Goal: Task Accomplishment & Management: Use online tool/utility

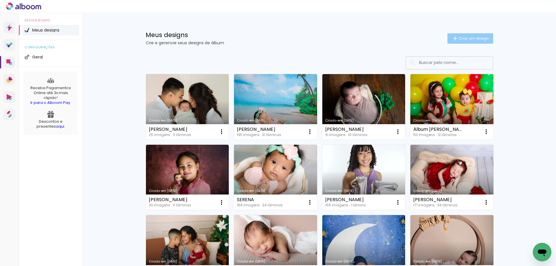
click at [463, 38] on span "Criar um design" at bounding box center [474, 39] width 30 height 4
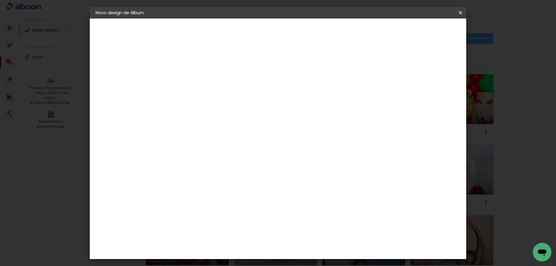
click at [190, 79] on input at bounding box center [190, 77] width 0 height 9
type input "[PERSON_NAME]"
type paper-input "[PERSON_NAME]"
click at [0, 0] on slot "Avançar" at bounding box center [0, 0] width 0 height 0
click at [219, 95] on div "Criativa Álbuns" at bounding box center [210, 96] width 18 height 9
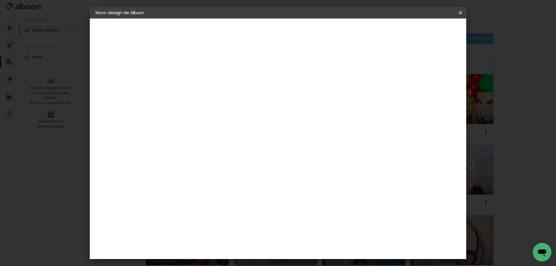
click at [0, 0] on slot "Avançar" at bounding box center [0, 0] width 0 height 0
click at [213, 98] on input "text" at bounding box center [201, 100] width 23 height 9
click at [0, 0] on slot "Fotolivro Premium" at bounding box center [0, 0] width 0 height 0
type input "Fotolivro Premium"
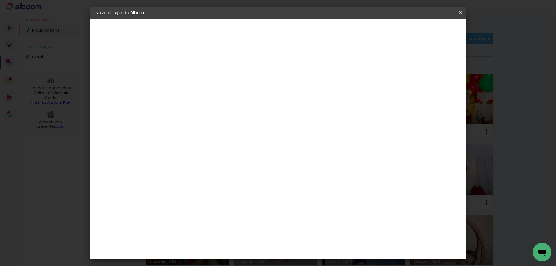
click at [229, 183] on span "20 × 20" at bounding box center [216, 190] width 27 height 15
click at [0, 0] on slot "Avançar" at bounding box center [0, 0] width 0 height 0
click at [424, 31] on span "Iniciar design" at bounding box center [411, 31] width 26 height 4
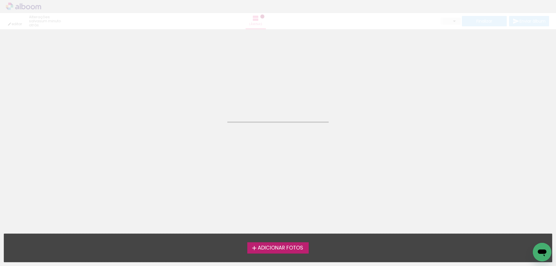
click at [279, 244] on label "Adicionar Fotos" at bounding box center [278, 248] width 62 height 11
click at [0, 0] on input "file" at bounding box center [0, 0] width 0 height 0
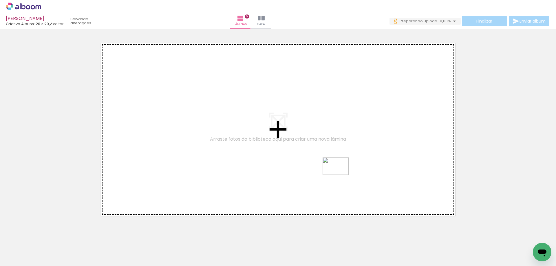
drag, startPoint x: 95, startPoint y: 248, endPoint x: 340, endPoint y: 175, distance: 255.5
click at [340, 175] on quentale-workspace at bounding box center [278, 133] width 556 height 266
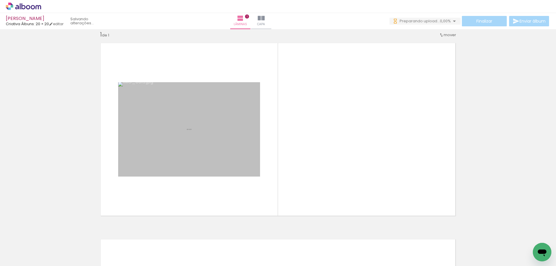
scroll to position [8, 0]
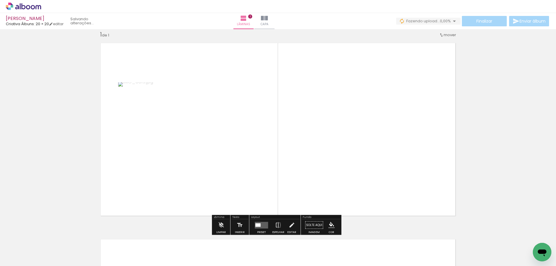
click at [260, 223] on quentale-layouter at bounding box center [261, 225] width 13 height 7
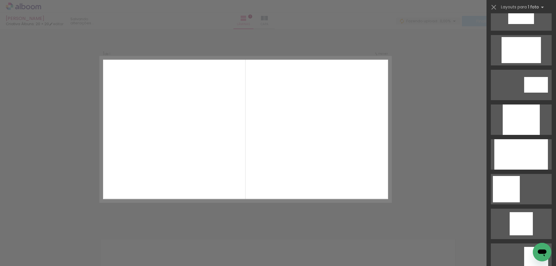
scroll to position [319, 0]
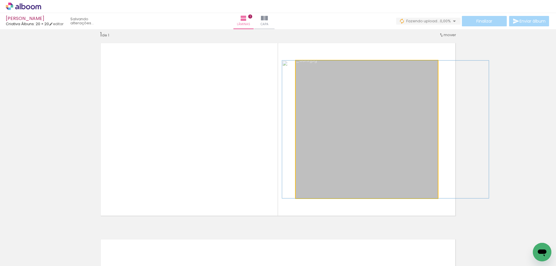
drag, startPoint x: 345, startPoint y: 152, endPoint x: 364, endPoint y: 150, distance: 18.9
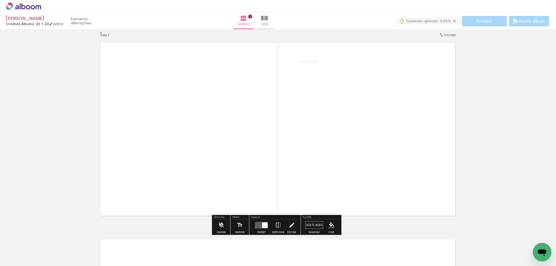
click at [455, 145] on quentale-layouter at bounding box center [278, 130] width 364 height 182
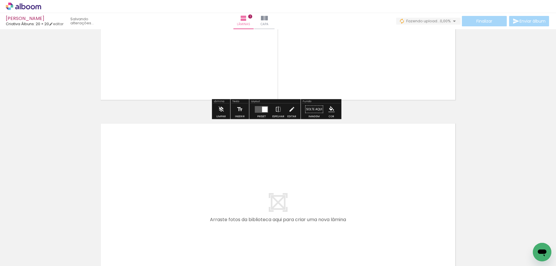
scroll to position [215, 0]
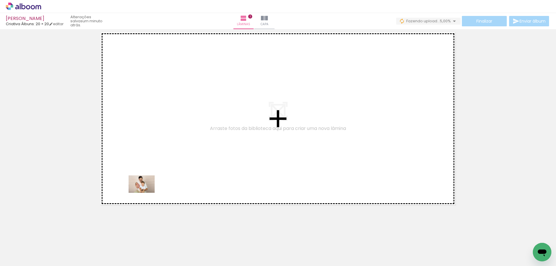
drag, startPoint x: 70, startPoint y: 250, endPoint x: 146, endPoint y: 193, distance: 95.6
click at [146, 193] on quentale-workspace at bounding box center [278, 133] width 556 height 266
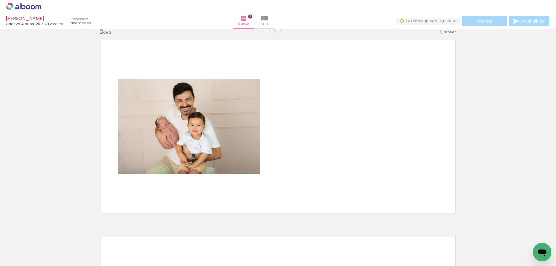
scroll to position [204, 0]
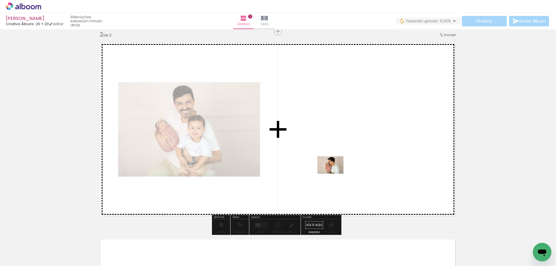
drag, startPoint x: 153, startPoint y: 247, endPoint x: 335, endPoint y: 174, distance: 195.9
click at [335, 174] on quentale-workspace at bounding box center [278, 133] width 556 height 266
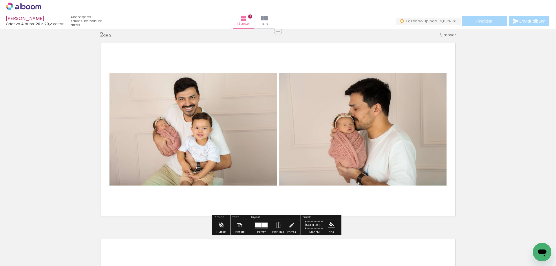
scroll to position [117, 0]
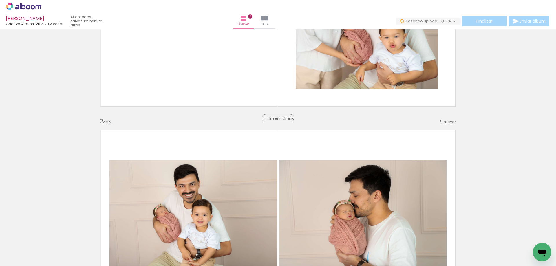
click at [276, 117] on span "Inserir lâmina" at bounding box center [280, 118] width 23 height 4
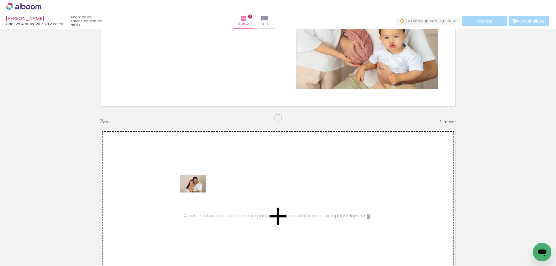
drag, startPoint x: 219, startPoint y: 246, endPoint x: 198, endPoint y: 193, distance: 57.1
click at [198, 193] on quentale-workspace at bounding box center [278, 133] width 556 height 266
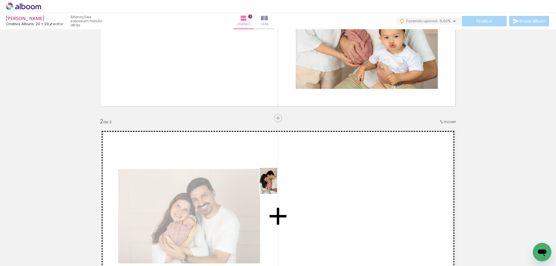
drag, startPoint x: 129, startPoint y: 245, endPoint x: 277, endPoint y: 185, distance: 159.7
click at [277, 185] on quentale-workspace at bounding box center [278, 133] width 556 height 266
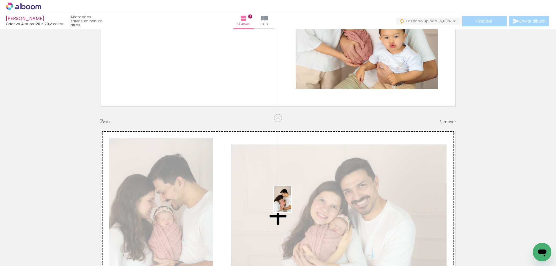
drag, startPoint x: 287, startPoint y: 243, endPoint x: 291, endPoint y: 204, distance: 39.9
click at [291, 204] on quentale-workspace at bounding box center [278, 133] width 556 height 266
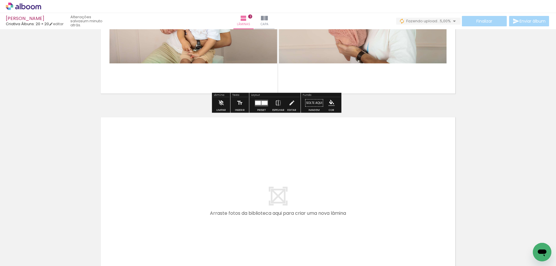
scroll to position [552, 0]
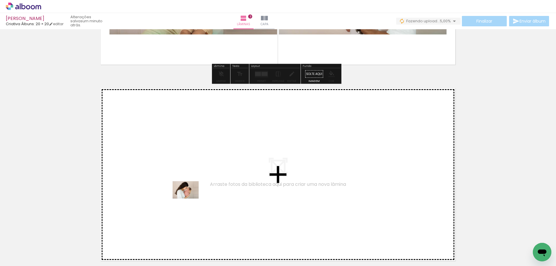
drag, startPoint x: 250, startPoint y: 245, endPoint x: 190, endPoint y: 199, distance: 75.5
click at [190, 199] on quentale-workspace at bounding box center [278, 133] width 556 height 266
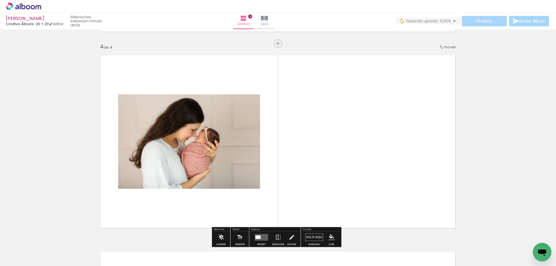
scroll to position [597, 0]
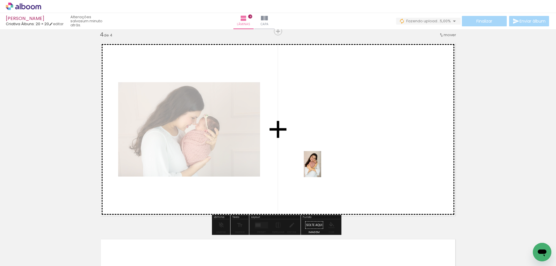
drag, startPoint x: 193, startPoint y: 239, endPoint x: 321, endPoint y: 169, distance: 146.5
click at [321, 169] on quentale-workspace at bounding box center [278, 133] width 556 height 266
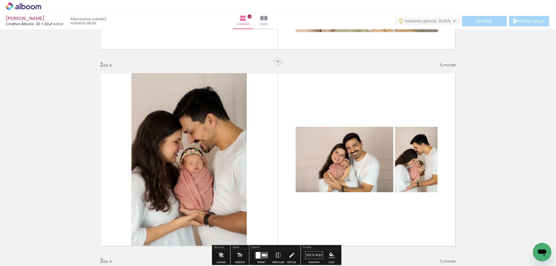
scroll to position [87, 0]
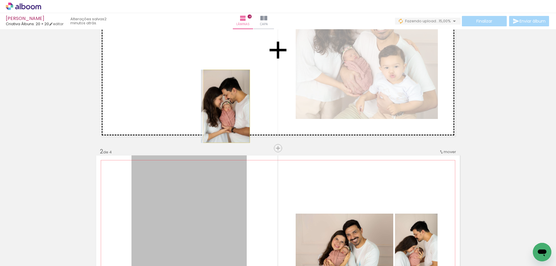
drag, startPoint x: 226, startPoint y: 191, endPoint x: 225, endPoint y: 106, distance: 84.6
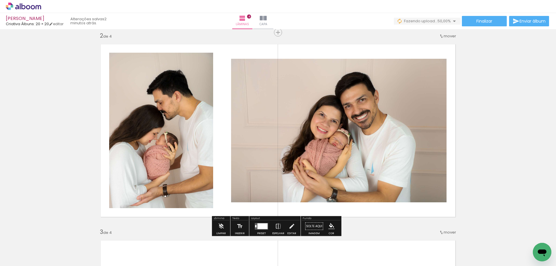
scroll to position [58, 0]
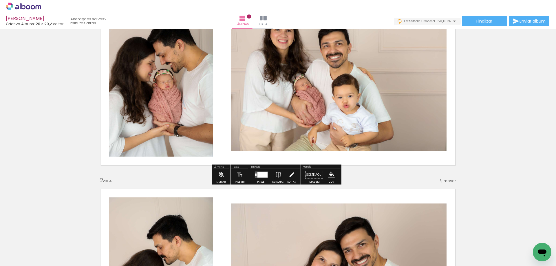
click at [265, 174] on div at bounding box center [263, 175] width 10 height 6
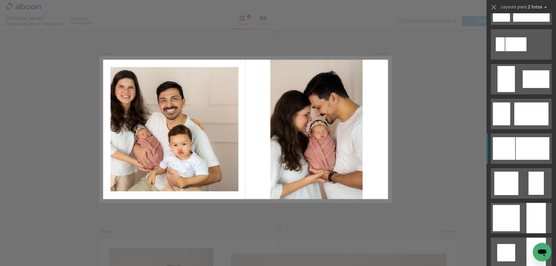
scroll to position [435, 0]
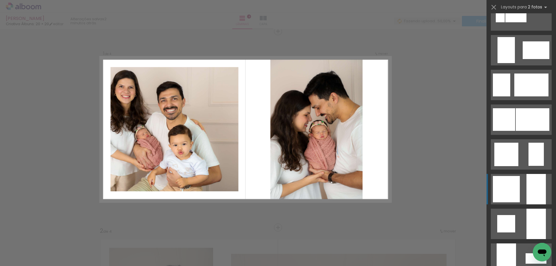
click at [515, 244] on div at bounding box center [506, 259] width 19 height 30
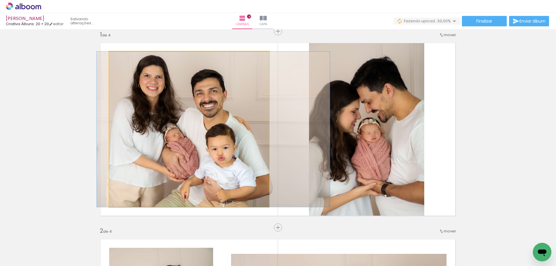
drag, startPoint x: 173, startPoint y: 130, endPoint x: 198, endPoint y: 127, distance: 24.4
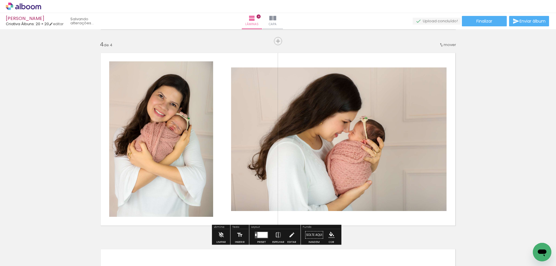
scroll to position [645, 0]
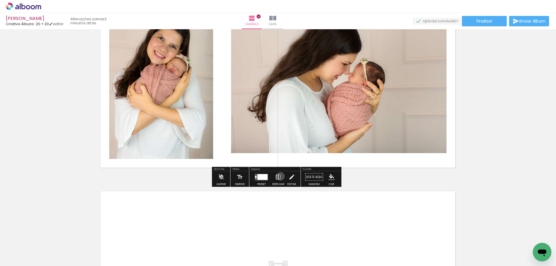
click at [279, 176] on iron-icon at bounding box center [278, 178] width 6 height 12
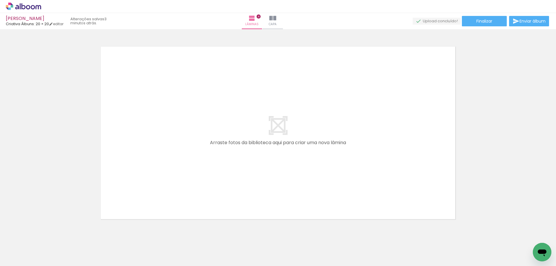
scroll to position [804, 0]
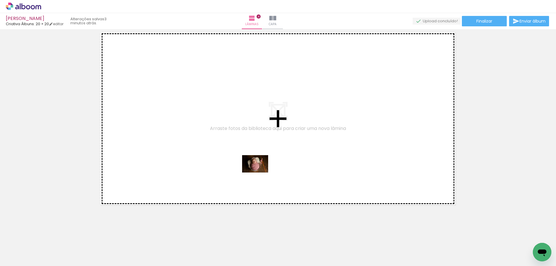
drag, startPoint x: 317, startPoint y: 241, endPoint x: 260, endPoint y: 173, distance: 89.5
click at [260, 173] on quentale-workspace at bounding box center [278, 133] width 556 height 266
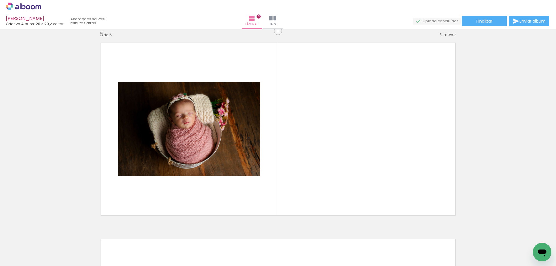
scroll to position [793, 0]
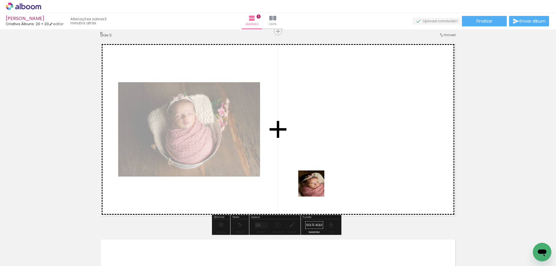
drag, startPoint x: 347, startPoint y: 244, endPoint x: 309, endPoint y: 172, distance: 81.9
click at [309, 172] on quentale-workspace at bounding box center [278, 133] width 556 height 266
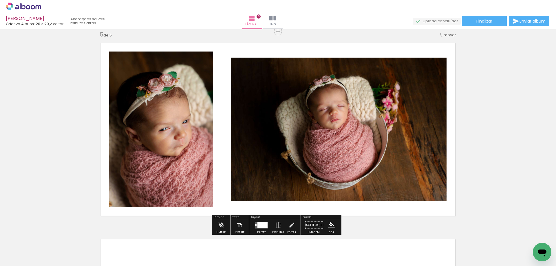
scroll to position [938, 0]
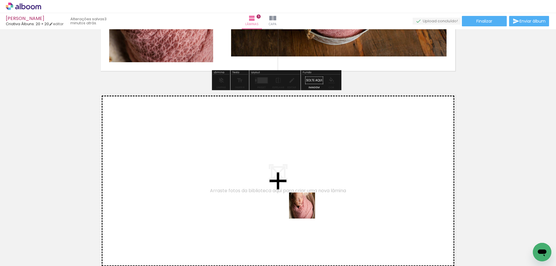
drag, startPoint x: 380, startPoint y: 246, endPoint x: 393, endPoint y: 240, distance: 14.0
click at [272, 197] on quentale-workspace at bounding box center [278, 133] width 556 height 266
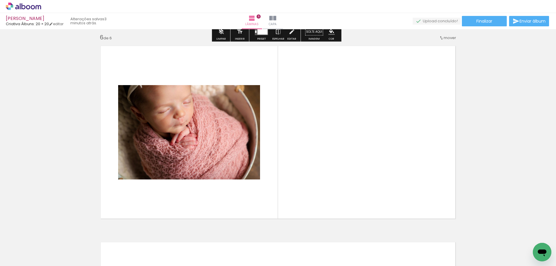
scroll to position [990, 0]
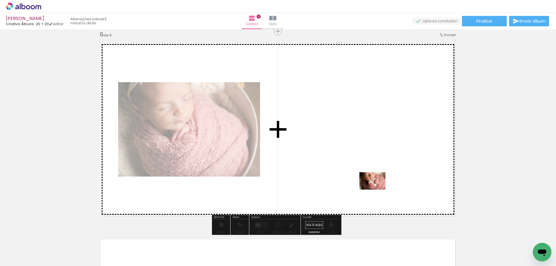
drag, startPoint x: 418, startPoint y: 249, endPoint x: 377, endPoint y: 190, distance: 72.3
click at [377, 190] on quentale-workspace at bounding box center [278, 133] width 556 height 266
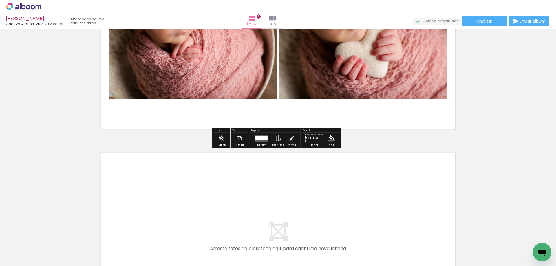
scroll to position [1106, 0]
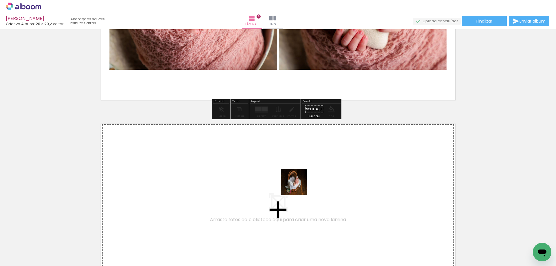
drag, startPoint x: 449, startPoint y: 243, endPoint x: 293, endPoint y: 184, distance: 167.5
click at [293, 184] on quentale-workspace at bounding box center [278, 133] width 556 height 266
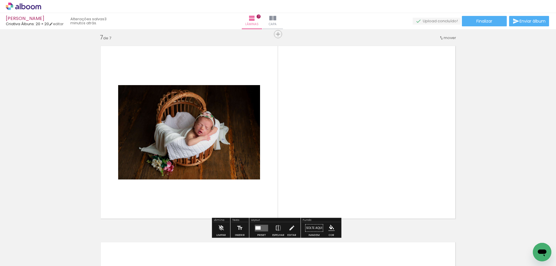
scroll to position [1186, 0]
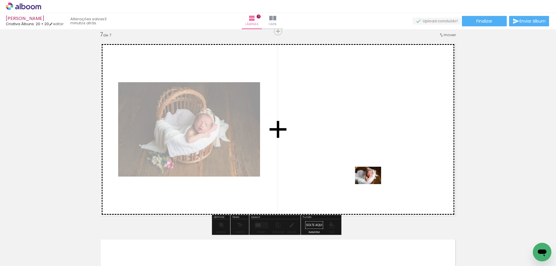
drag, startPoint x: 477, startPoint y: 242, endPoint x: 373, endPoint y: 184, distance: 119.6
click at [373, 184] on quentale-workspace at bounding box center [278, 133] width 556 height 266
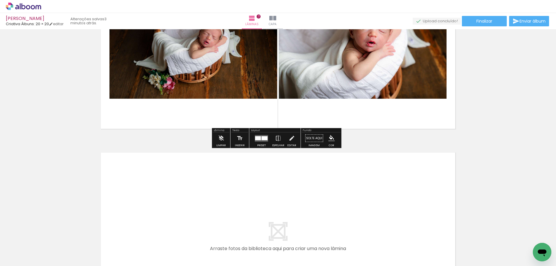
scroll to position [1360, 0]
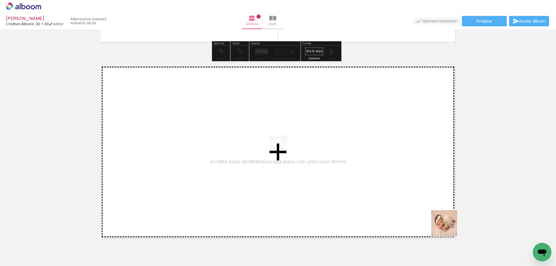
drag, startPoint x: 513, startPoint y: 247, endPoint x: 402, endPoint y: 214, distance: 115.8
click at [402, 214] on quentale-workspace at bounding box center [278, 133] width 556 height 266
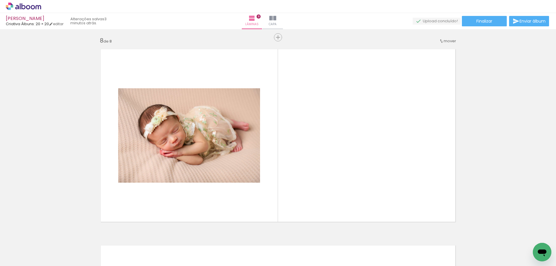
scroll to position [1383, 0]
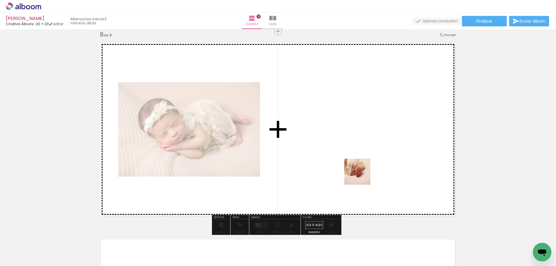
drag, startPoint x: 546, startPoint y: 240, endPoint x: 346, endPoint y: 173, distance: 211.5
click at [346, 173] on quentale-workspace at bounding box center [278, 133] width 556 height 266
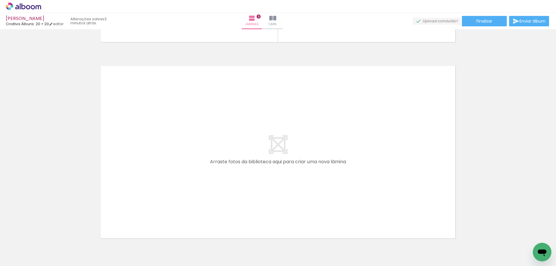
scroll to position [1585, 0]
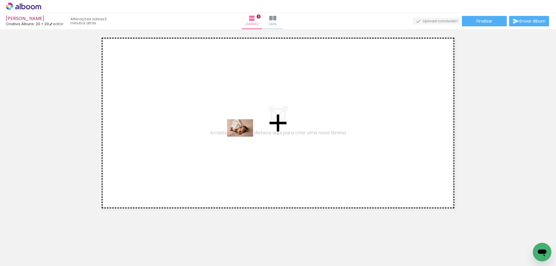
drag, startPoint x: 430, startPoint y: 246, endPoint x: 245, endPoint y: 137, distance: 215.5
click at [245, 137] on quentale-workspace at bounding box center [278, 133] width 556 height 266
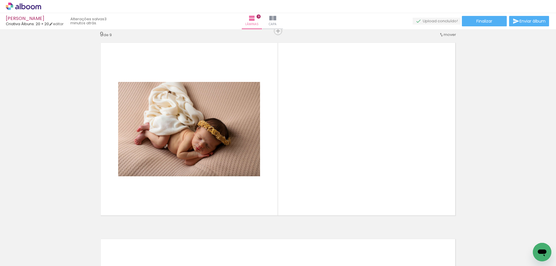
scroll to position [1579, 0]
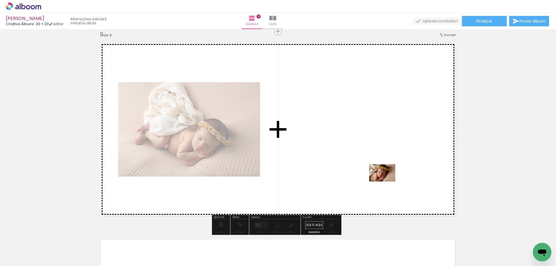
drag, startPoint x: 464, startPoint y: 245, endPoint x: 386, endPoint y: 181, distance: 100.5
click at [386, 181] on quentale-workspace at bounding box center [278, 133] width 556 height 266
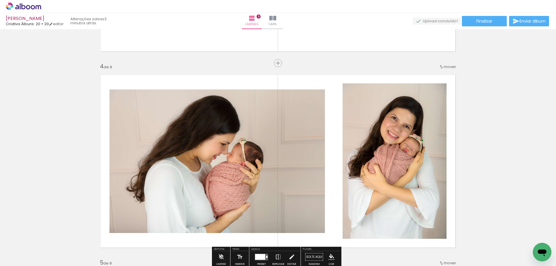
scroll to position [681, 0]
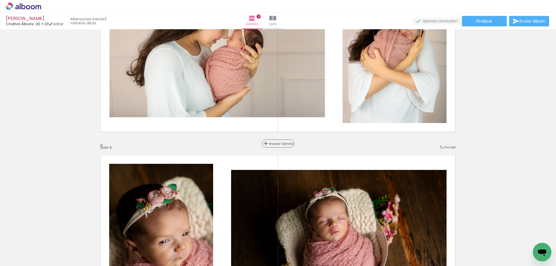
click at [277, 145] on span "Inserir lâmina" at bounding box center [280, 144] width 23 height 4
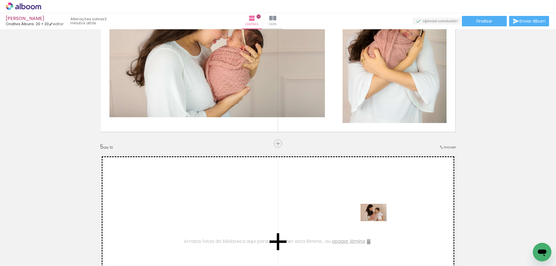
drag, startPoint x: 498, startPoint y: 245, endPoint x: 378, endPoint y: 221, distance: 122.5
click at [378, 221] on quentale-workspace at bounding box center [278, 133] width 556 height 266
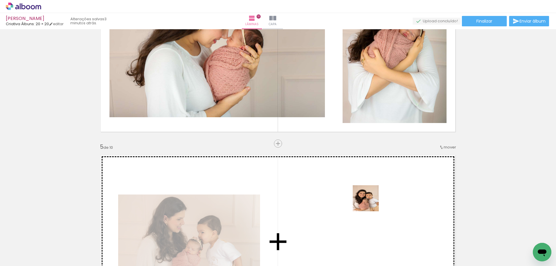
drag, startPoint x: 534, startPoint y: 243, endPoint x: 368, endPoint y: 203, distance: 170.3
click at [368, 203] on quentale-workspace at bounding box center [278, 133] width 556 height 266
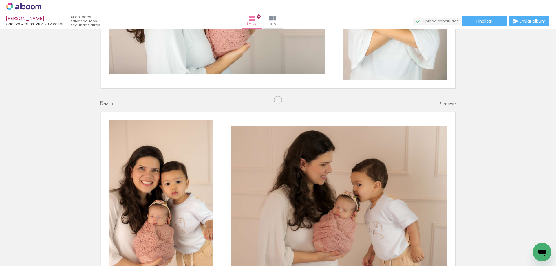
scroll to position [840, 0]
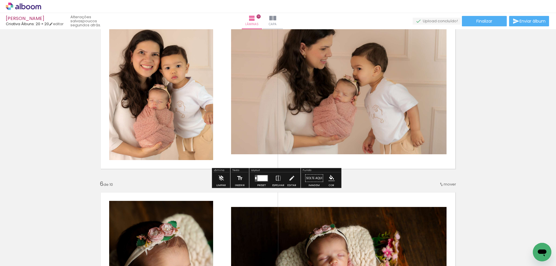
click at [263, 181] on quentale-layouter at bounding box center [261, 178] width 13 height 7
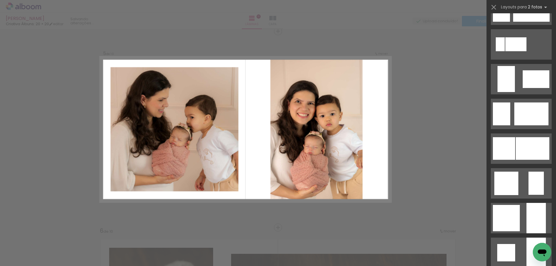
scroll to position [435, 0]
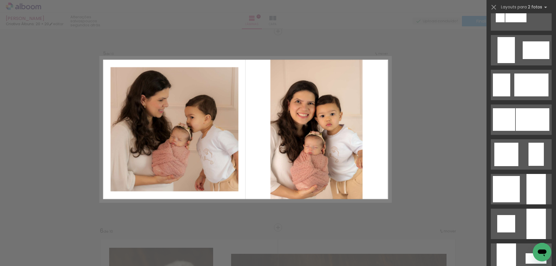
click at [505, 22] on div at bounding box center [500, 15] width 9 height 14
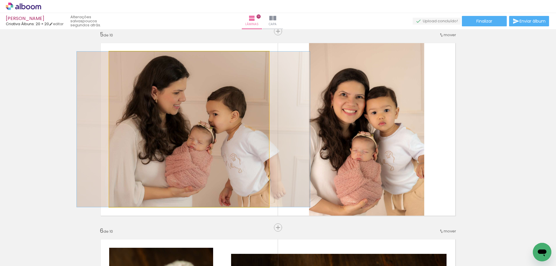
drag, startPoint x: 199, startPoint y: 154, endPoint x: 203, endPoint y: 154, distance: 4.3
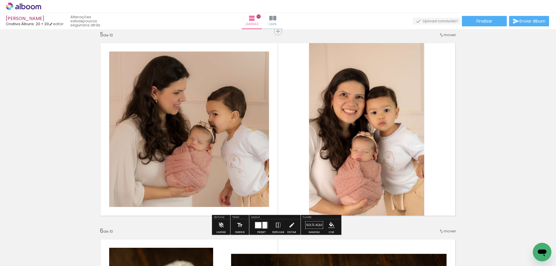
drag, startPoint x: 256, startPoint y: 224, endPoint x: 279, endPoint y: 219, distance: 23.8
click at [257, 224] on div at bounding box center [258, 225] width 6 height 6
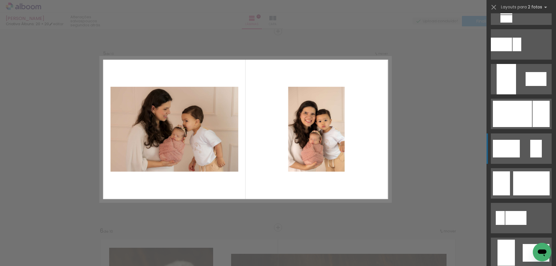
scroll to position [290, 0]
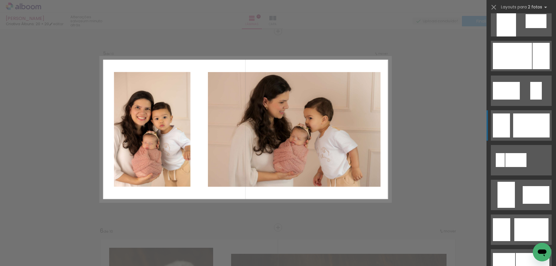
click at [527, 153] on div at bounding box center [516, 160] width 21 height 14
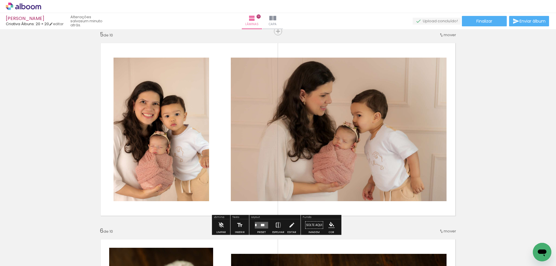
click at [275, 224] on iron-icon at bounding box center [278, 226] width 6 height 12
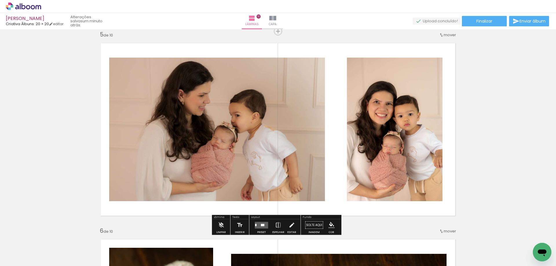
click at [262, 227] on quentale-layouter at bounding box center [261, 225] width 13 height 7
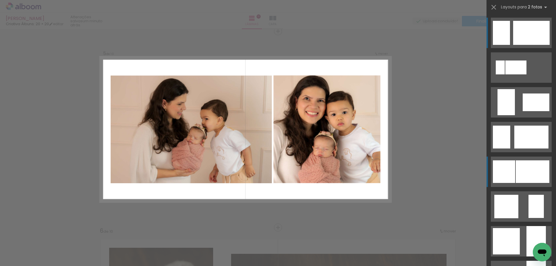
scroll to position [411, 0]
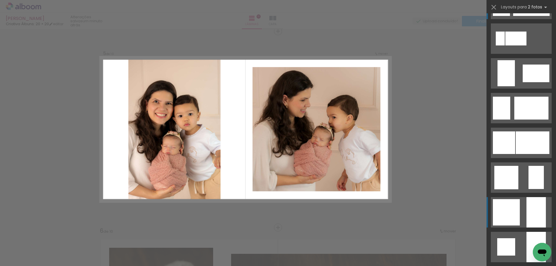
click at [505, 45] on div at bounding box center [500, 39] width 9 height 14
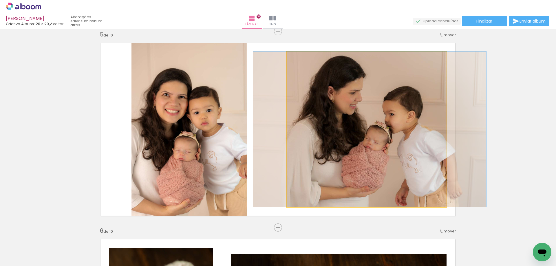
drag, startPoint x: 391, startPoint y: 171, endPoint x: 395, endPoint y: 170, distance: 3.2
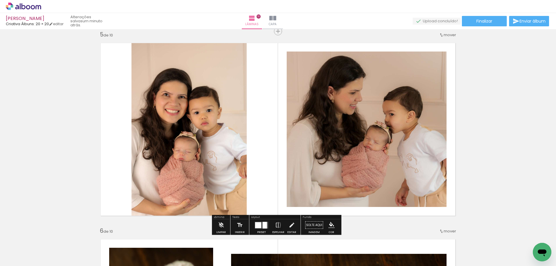
click at [266, 227] on quentale-layouter at bounding box center [261, 225] width 13 height 7
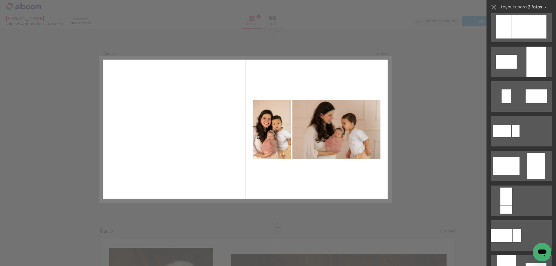
scroll to position [0, 0]
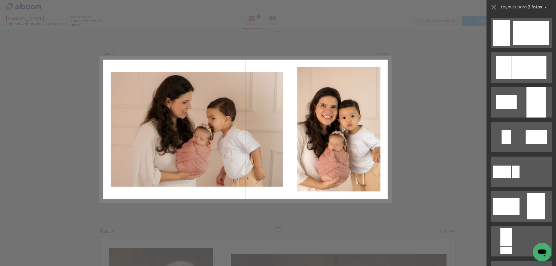
scroll to position [0, 142]
click at [523, 56] on div at bounding box center [529, 67] width 35 height 23
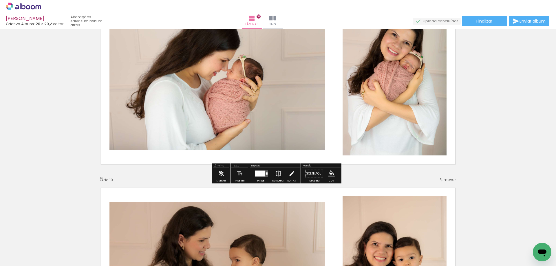
scroll to position [619, 0]
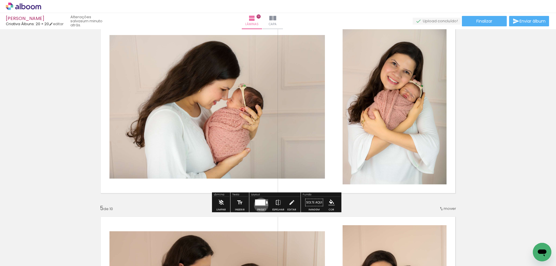
click at [260, 205] on div at bounding box center [260, 203] width 10 height 6
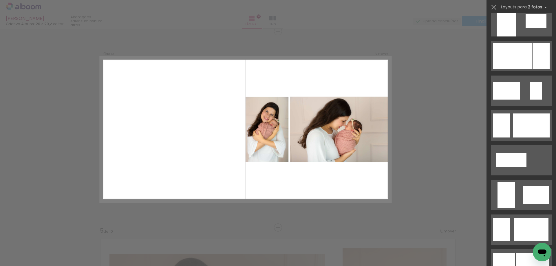
scroll to position [348, 0]
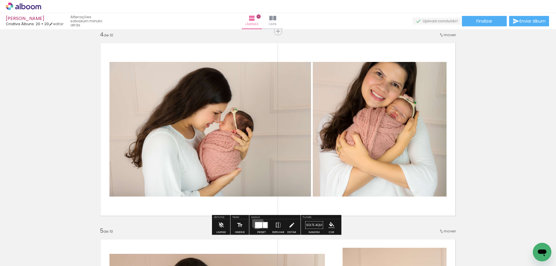
click at [256, 223] on div at bounding box center [258, 225] width 7 height 6
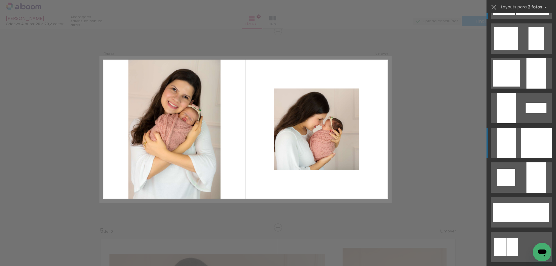
scroll to position [522, 0]
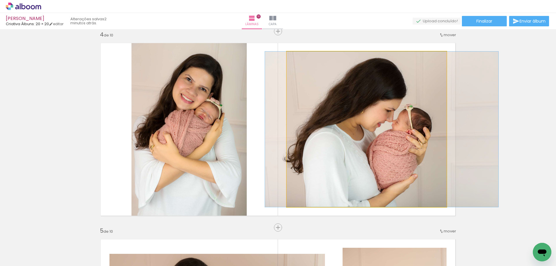
drag, startPoint x: 372, startPoint y: 125, endPoint x: 388, endPoint y: 122, distance: 15.6
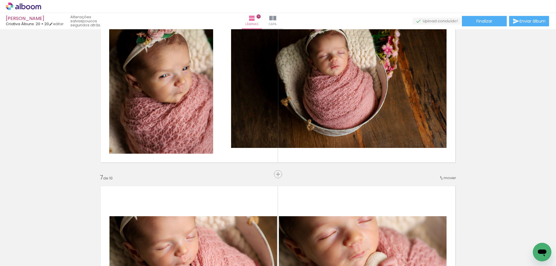
scroll to position [1014, 0]
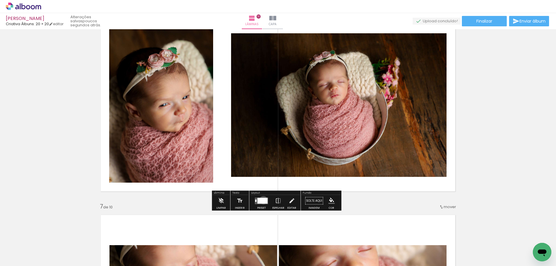
click at [262, 200] on div at bounding box center [263, 201] width 10 height 6
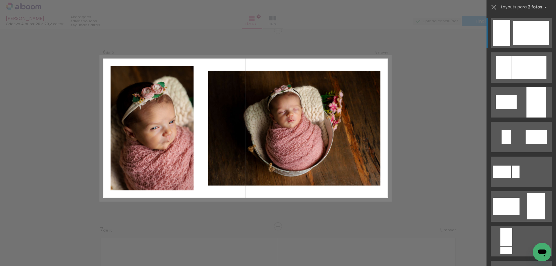
scroll to position [990, 0]
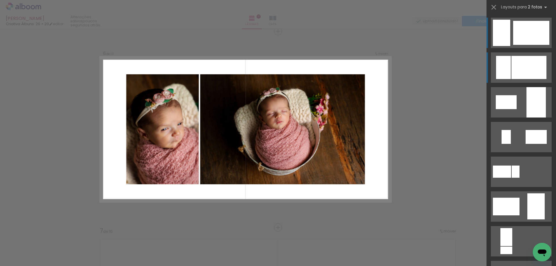
click at [513, 45] on div at bounding box center [531, 33] width 36 height 24
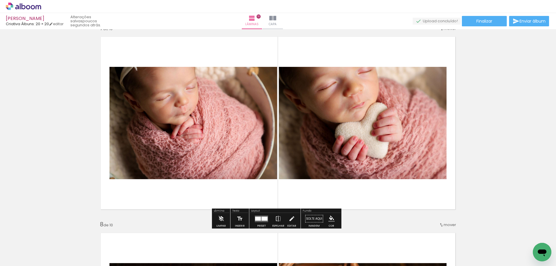
scroll to position [1222, 0]
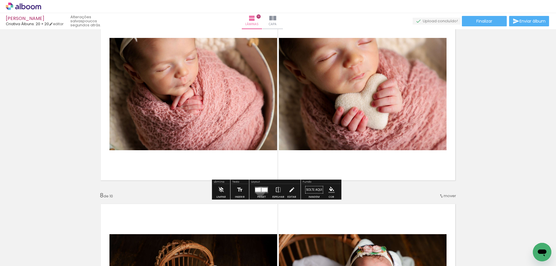
click at [259, 192] on div at bounding box center [258, 190] width 6 height 4
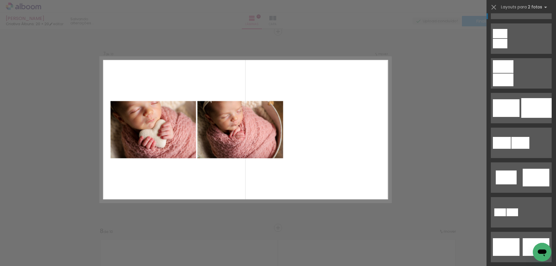
scroll to position [0, 0]
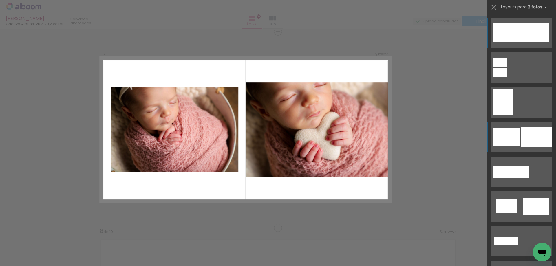
click at [534, 147] on div at bounding box center [537, 137] width 30 height 20
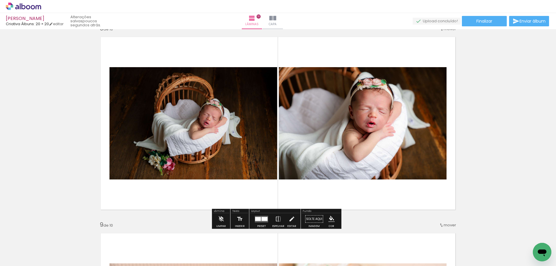
scroll to position [1418, 0]
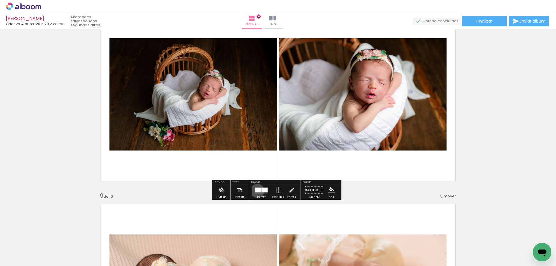
click at [256, 191] on div at bounding box center [258, 190] width 6 height 4
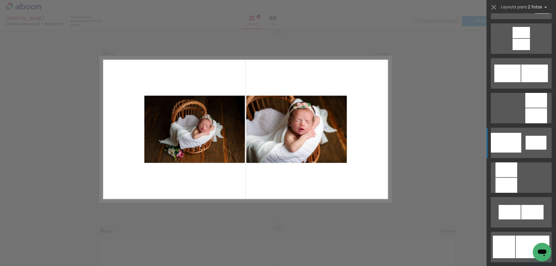
scroll to position [608, 0]
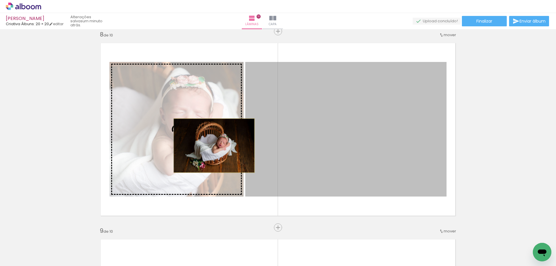
drag, startPoint x: 306, startPoint y: 147, endPoint x: 212, endPoint y: 146, distance: 93.6
click at [0, 0] on slot at bounding box center [0, 0] width 0 height 0
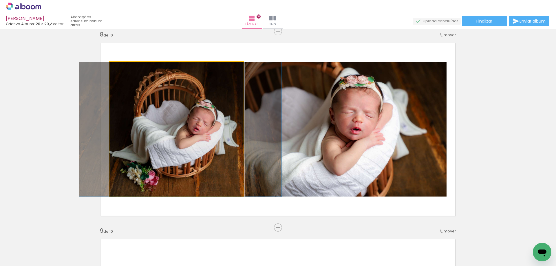
drag, startPoint x: 198, startPoint y: 146, endPoint x: 203, endPoint y: 146, distance: 4.1
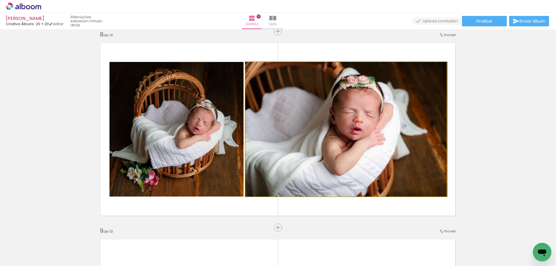
drag, startPoint x: 318, startPoint y: 145, endPoint x: 323, endPoint y: 144, distance: 4.8
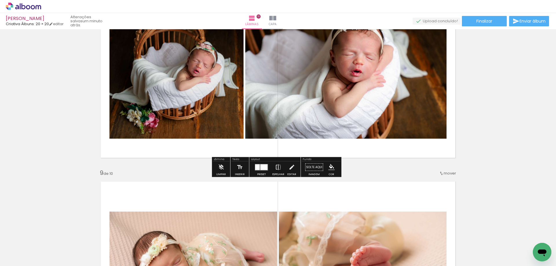
click at [276, 166] on iron-icon at bounding box center [278, 168] width 6 height 12
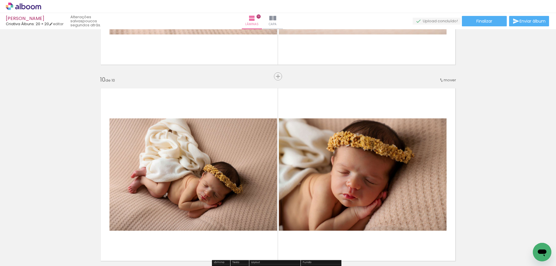
scroll to position [1788, 0]
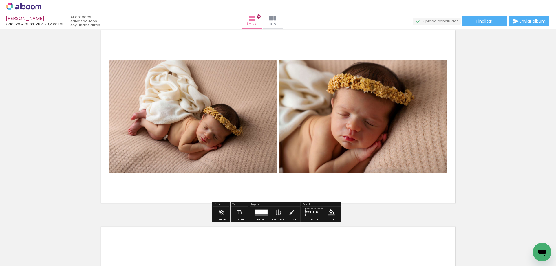
click at [263, 213] on div at bounding box center [265, 212] width 6 height 4
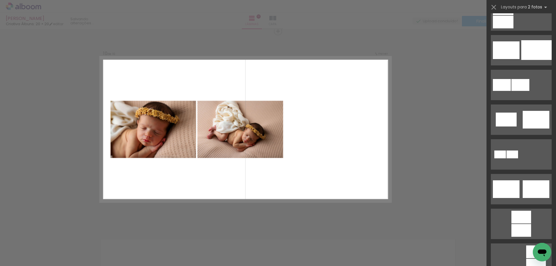
scroll to position [0, 0]
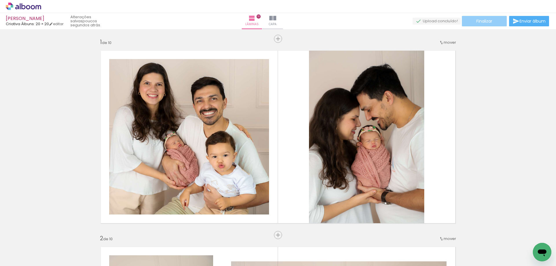
click at [495, 22] on paper-button "Finalizar" at bounding box center [484, 21] width 45 height 10
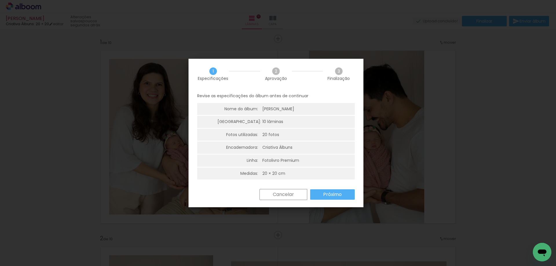
click at [0, 0] on slot "Próximo" at bounding box center [0, 0] width 0 height 0
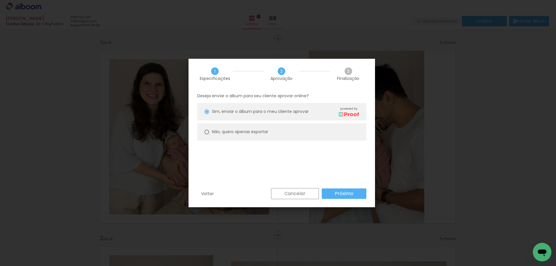
click at [0, 0] on slot "Próximo" at bounding box center [0, 0] width 0 height 0
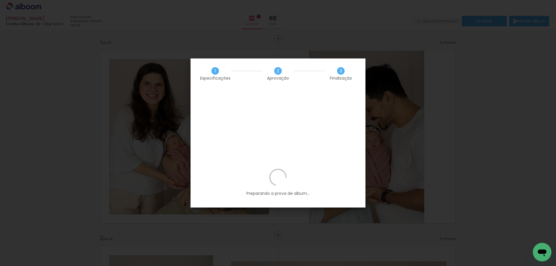
click at [225, 169] on p "Preparando a prova de album..." at bounding box center [278, 183] width 158 height 28
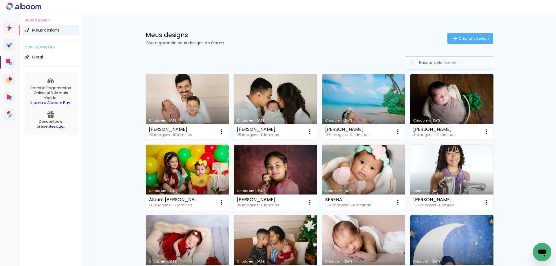
click at [206, 94] on link "Criado em [DATE]" at bounding box center [187, 106] width 83 height 65
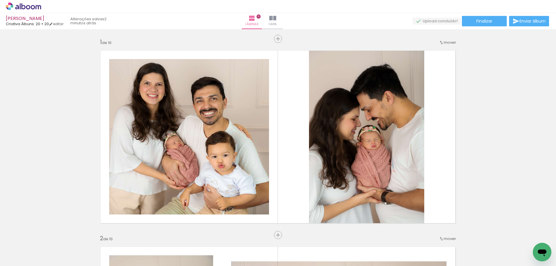
click at [483, 22] on span "Finalizar" at bounding box center [485, 21] width 16 height 4
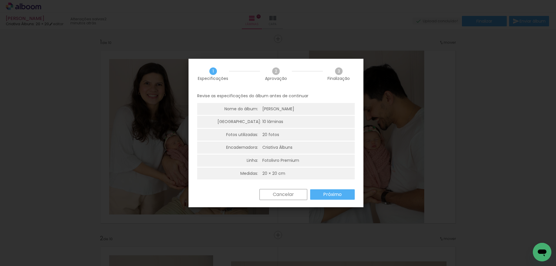
click at [0, 0] on slot "Próximo" at bounding box center [0, 0] width 0 height 0
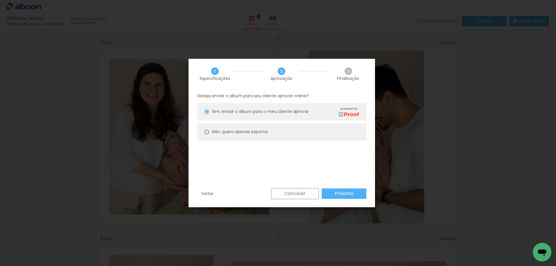
click at [336, 197] on paper-button "Próximo" at bounding box center [344, 194] width 45 height 10
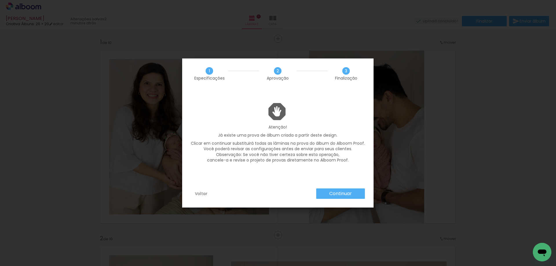
click at [321, 192] on paper-button "Continuar" at bounding box center [340, 194] width 49 height 10
